Goal: Task Accomplishment & Management: Use online tool/utility

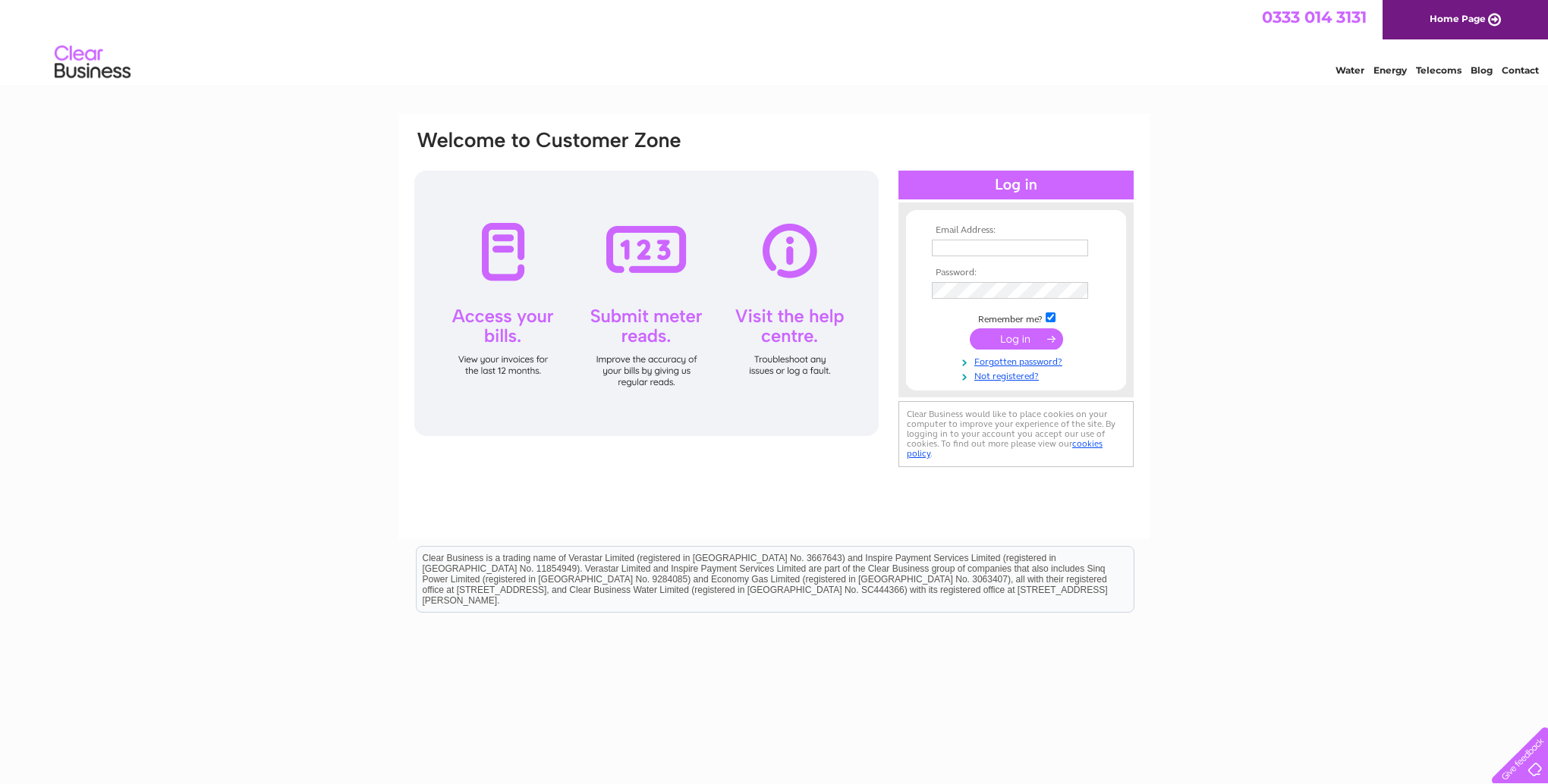
type input "james.mansfield@btinternet.com"
click at [1015, 343] on input "submit" at bounding box center [1016, 339] width 93 height 21
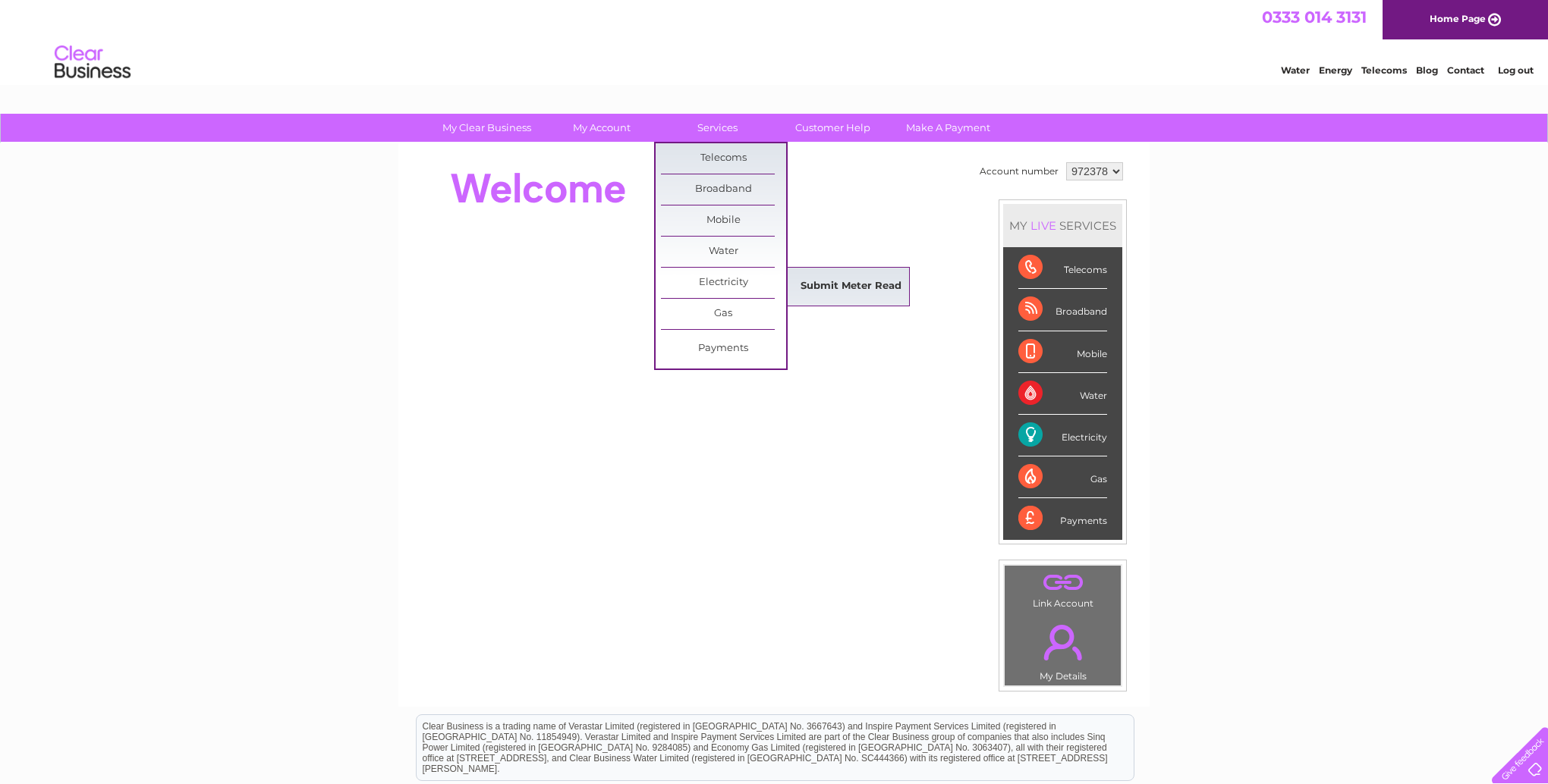
click at [808, 288] on link "Submit Meter Read" at bounding box center [850, 286] width 125 height 30
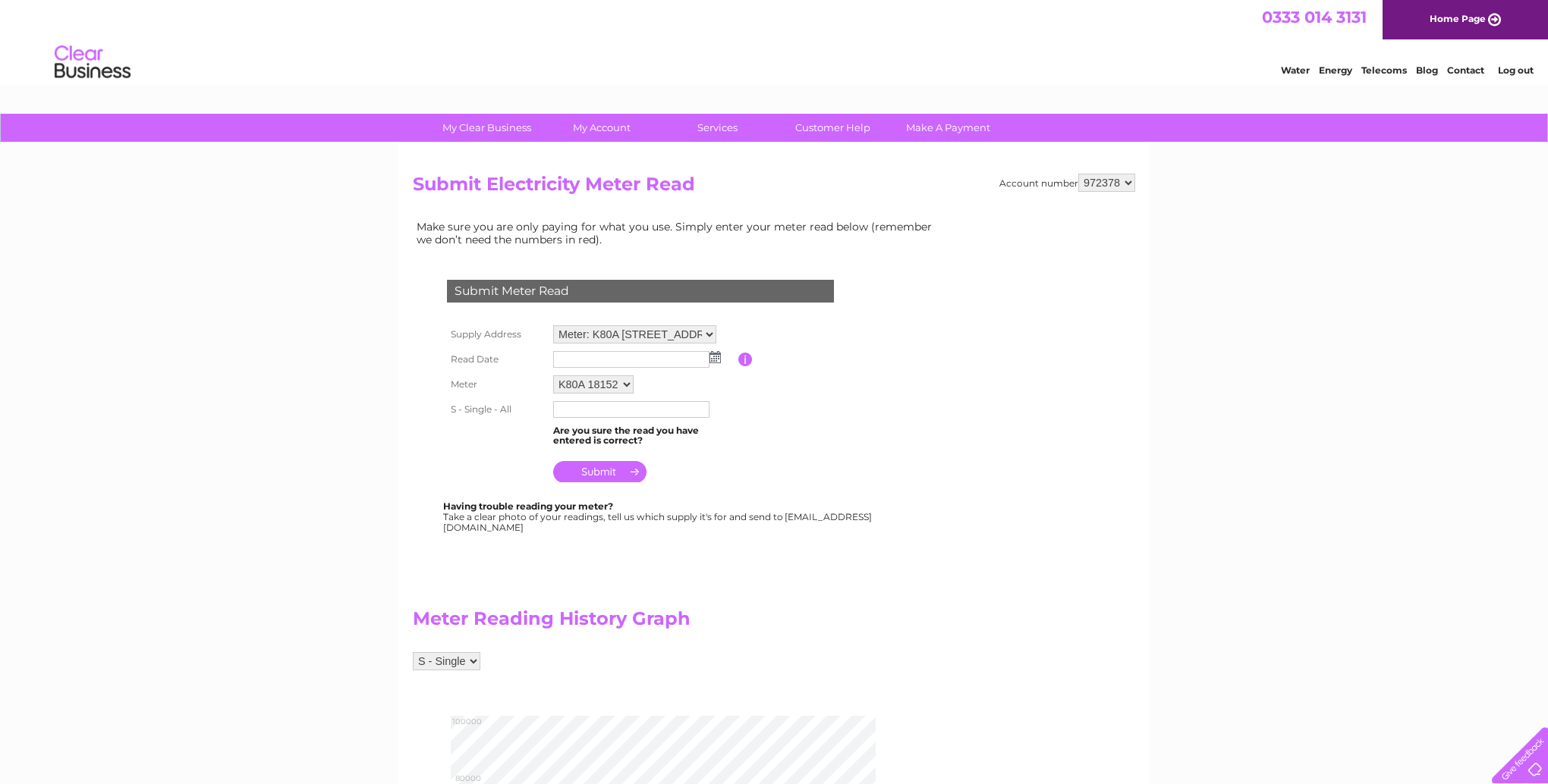
click at [714, 363] on img at bounding box center [716, 357] width 11 height 12
click at [595, 491] on link "29" at bounding box center [591, 490] width 24 height 16
type input "2025/09/29"
click at [593, 414] on input "text" at bounding box center [630, 410] width 156 height 16
type input "96240"
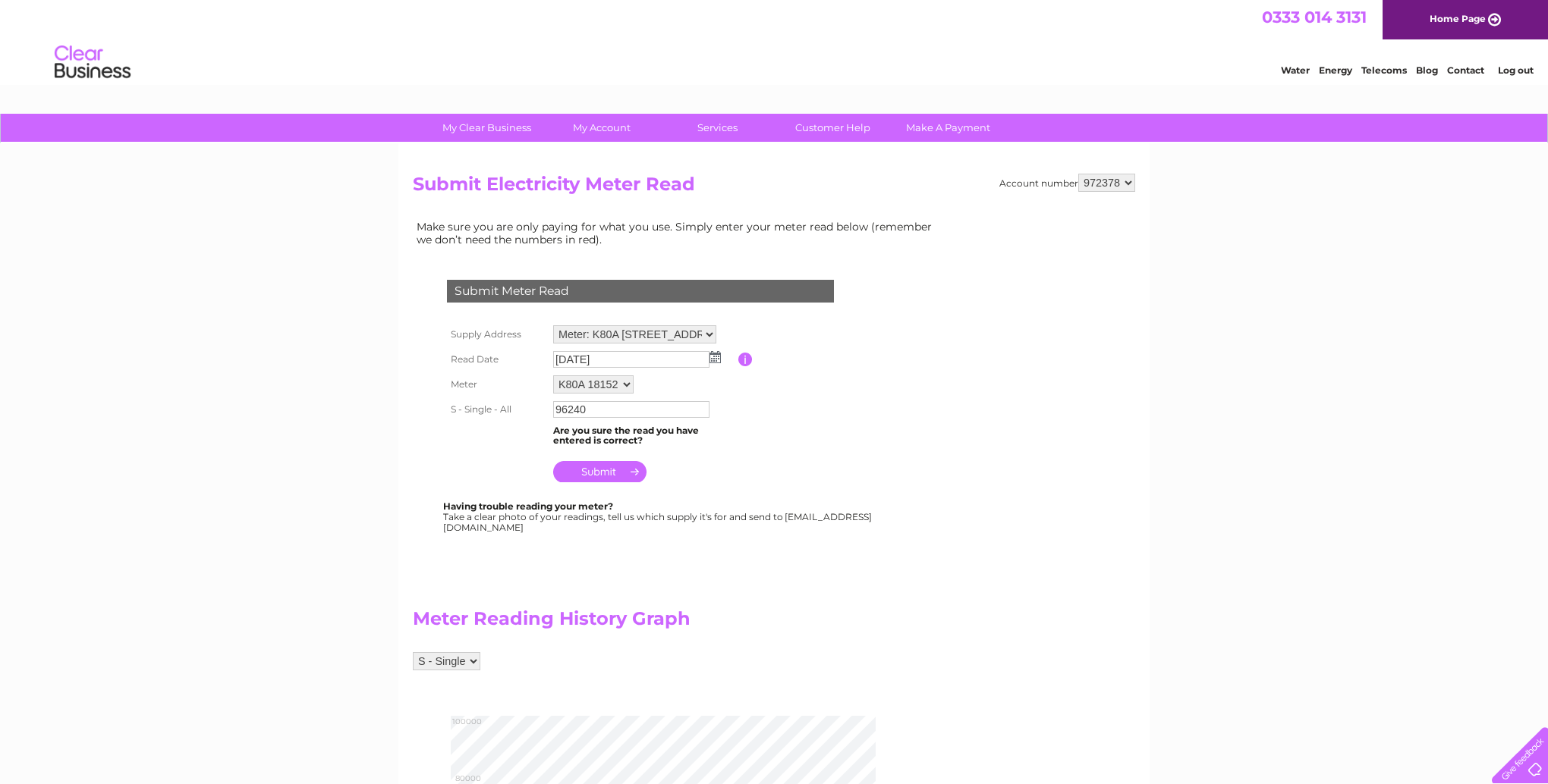
click at [594, 470] on input "submit" at bounding box center [599, 472] width 93 height 21
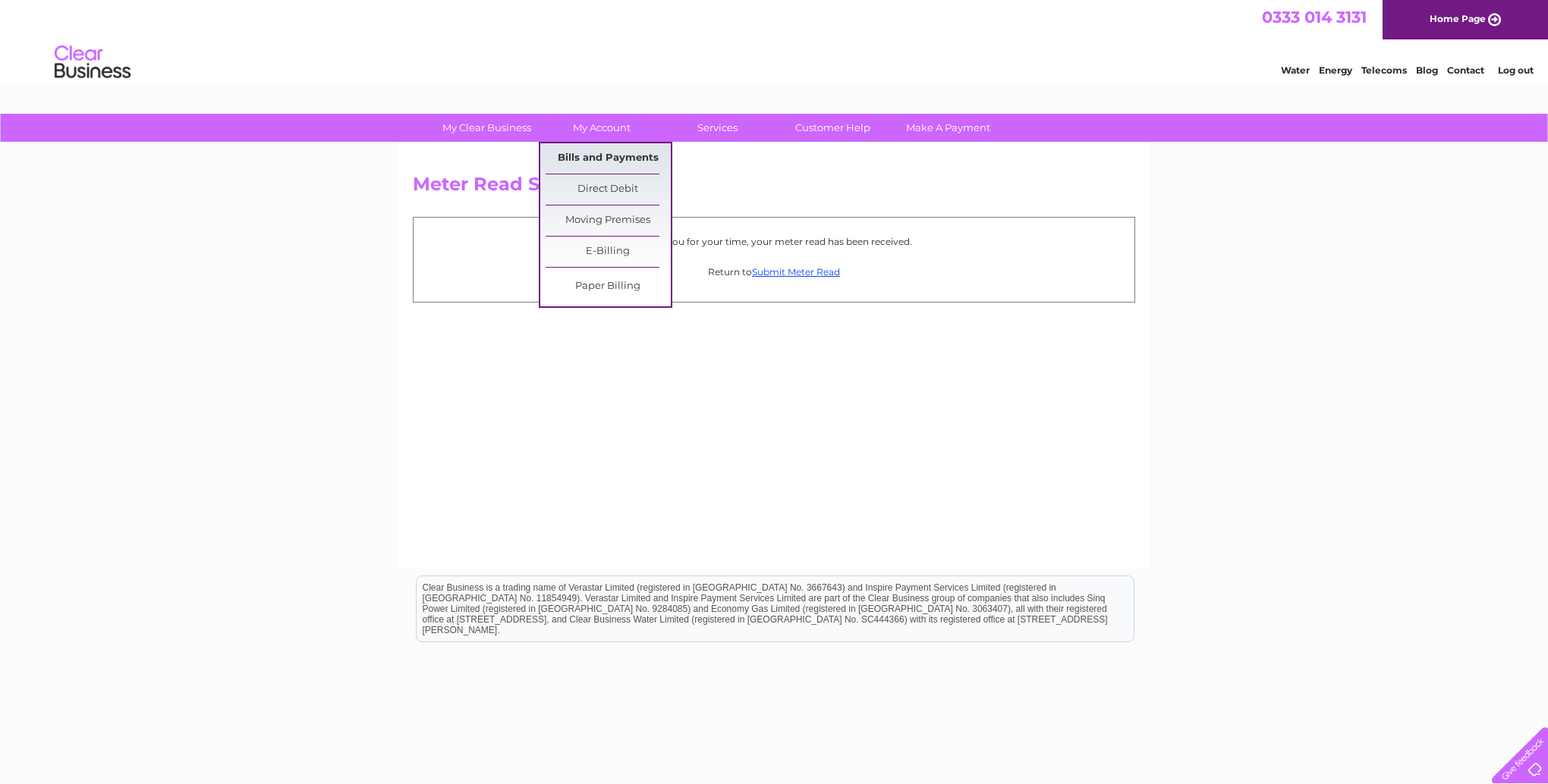
click at [593, 158] on link "Bills and Payments" at bounding box center [608, 158] width 125 height 30
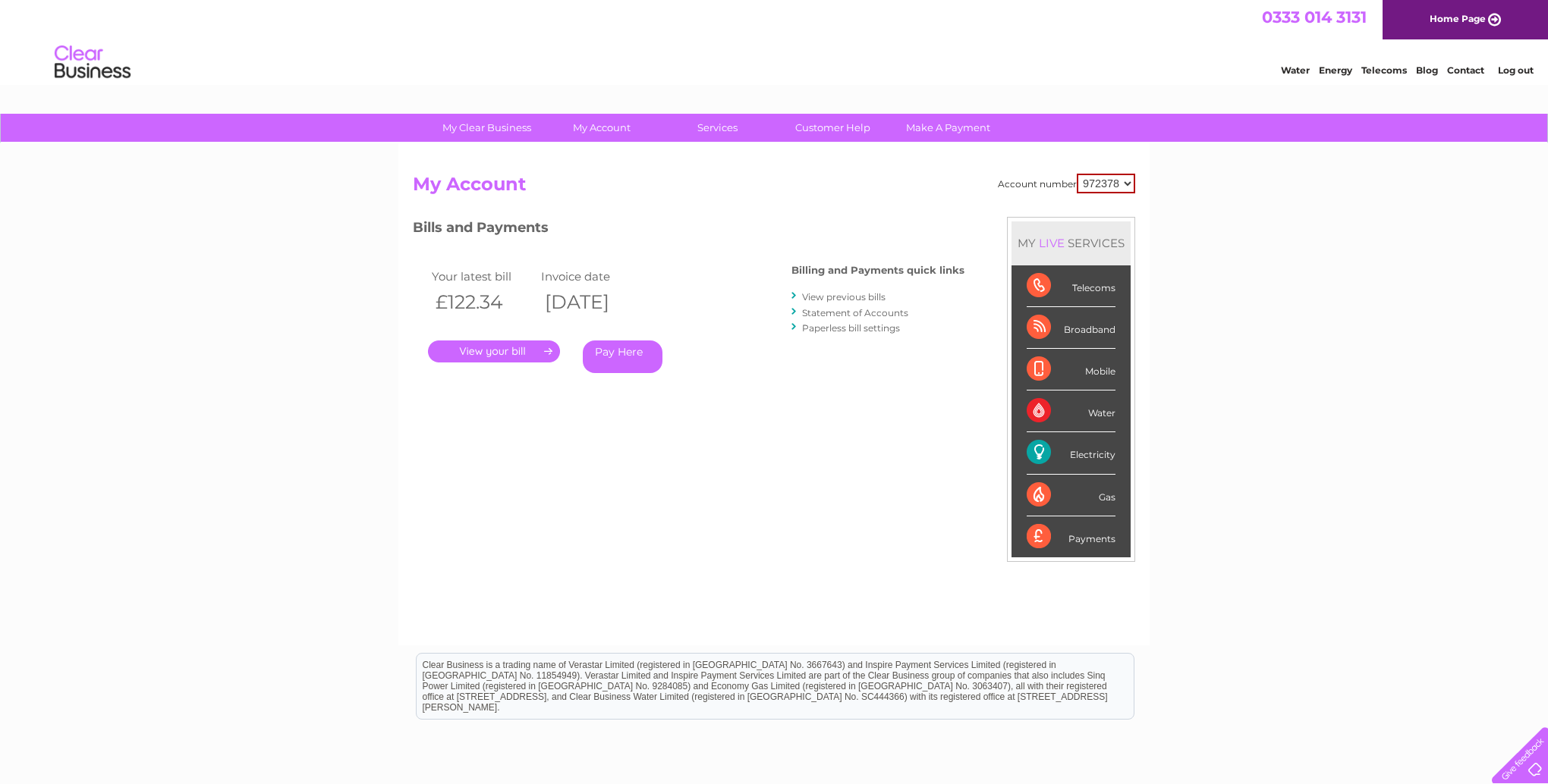
click at [499, 354] on link "." at bounding box center [493, 352] width 132 height 22
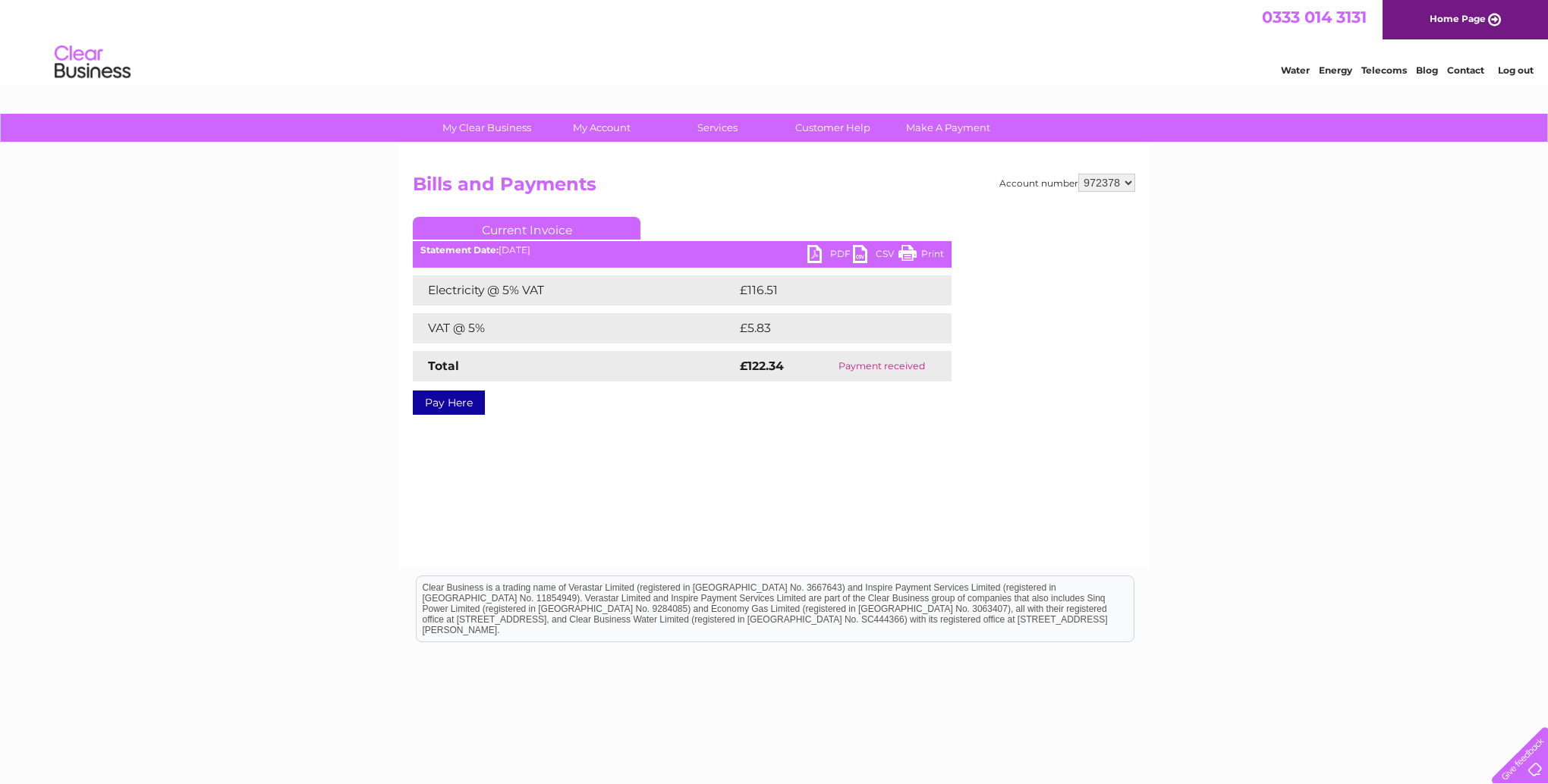
click at [841, 249] on link "PDF" at bounding box center [830, 256] width 46 height 22
